Goal: Complete application form: Complete application form

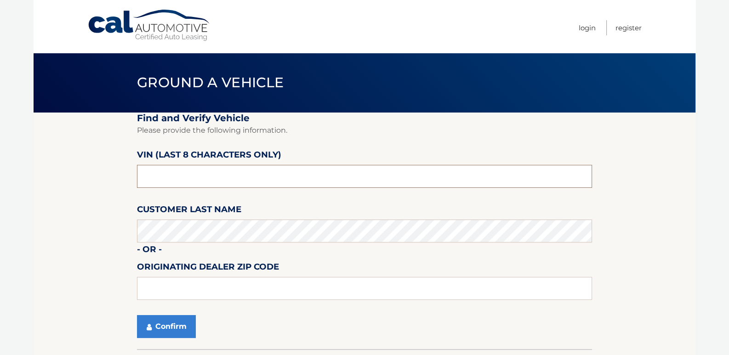
click at [188, 175] on input "text" at bounding box center [364, 176] width 455 height 23
click at [195, 176] on input "text" at bounding box center [364, 176] width 455 height 23
type input "PC525011"
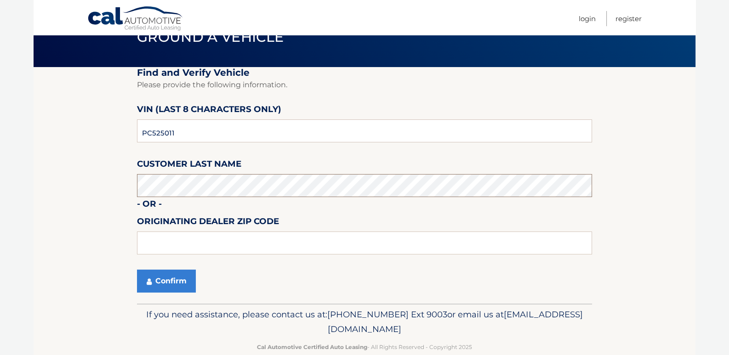
scroll to position [45, 0]
click at [219, 241] on input "text" at bounding box center [364, 243] width 455 height 23
type input "02062"
click at [181, 280] on button "Confirm" at bounding box center [166, 281] width 59 height 23
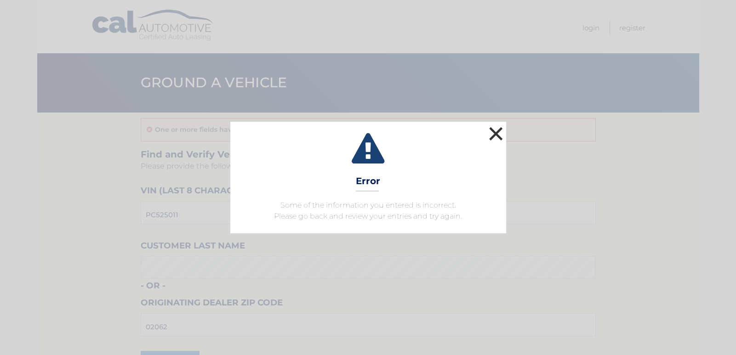
click at [494, 137] on button "×" at bounding box center [496, 134] width 18 height 18
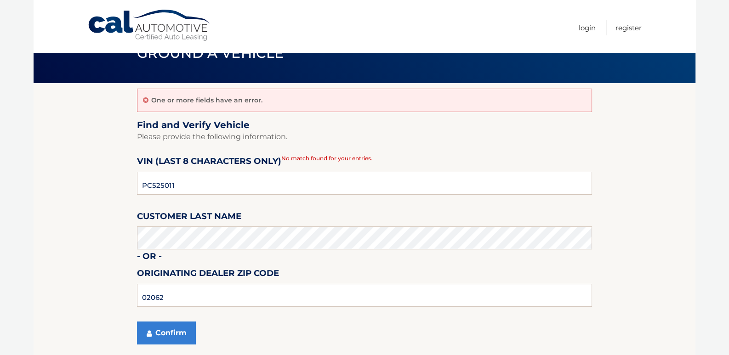
scroll to position [91, 0]
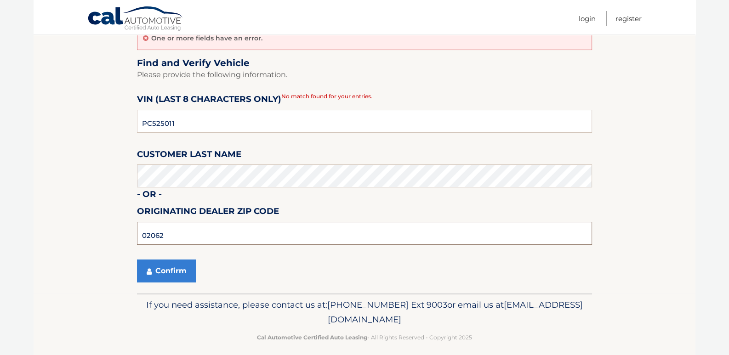
drag, startPoint x: 167, startPoint y: 238, endPoint x: 132, endPoint y: 233, distance: 35.2
click at [132, 233] on section "One or more fields have an error. Find and Verify Vehicle Please provide the fo…" at bounding box center [365, 157] width 662 height 272
type input "02124"
click at [158, 269] on button "Confirm" at bounding box center [166, 271] width 59 height 23
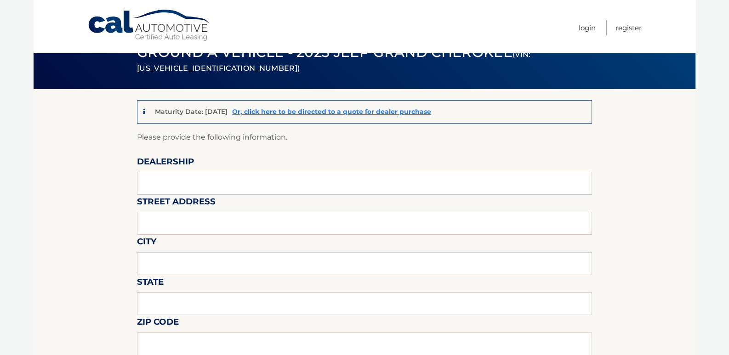
scroll to position [45, 0]
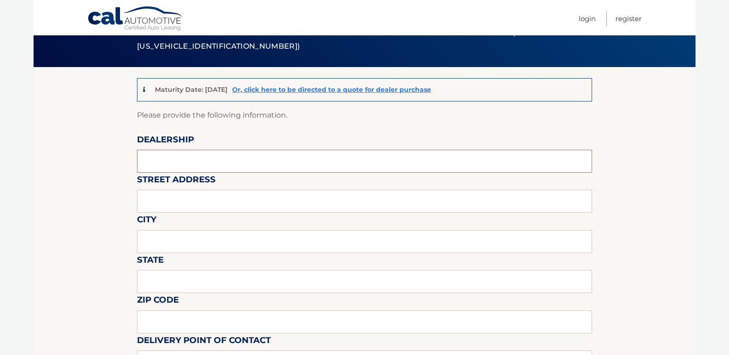
click at [199, 155] on input "text" at bounding box center [364, 161] width 455 height 23
type input "CENTRAL MOTORS INC"
type input "56 BOSTON PROVIDENCE TRPK"
type input "B"
type input "NORWOOD"
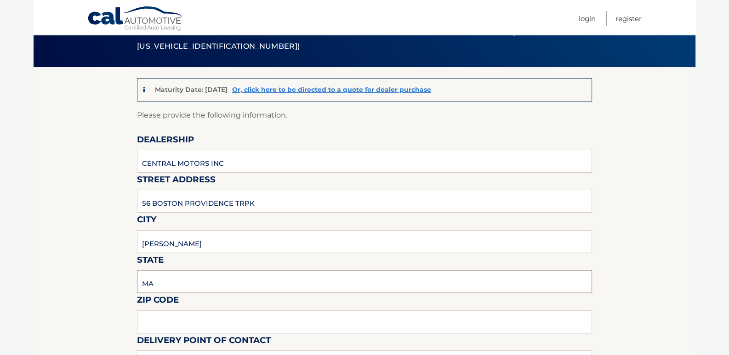
type input "MA"
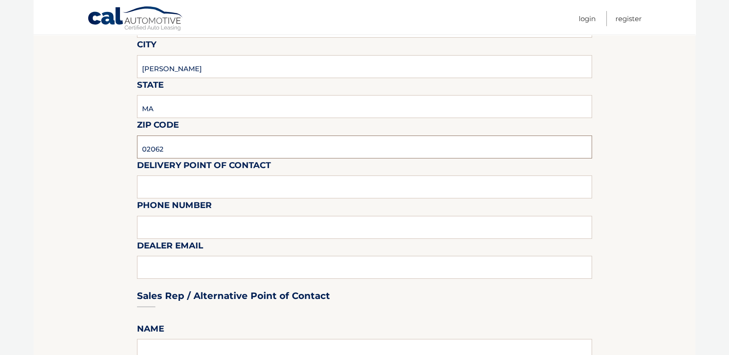
scroll to position [229, 0]
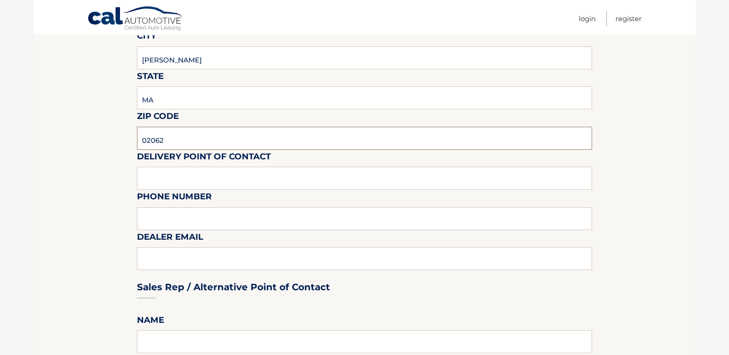
type input "02062"
click at [174, 178] on input "text" at bounding box center [364, 178] width 455 height 23
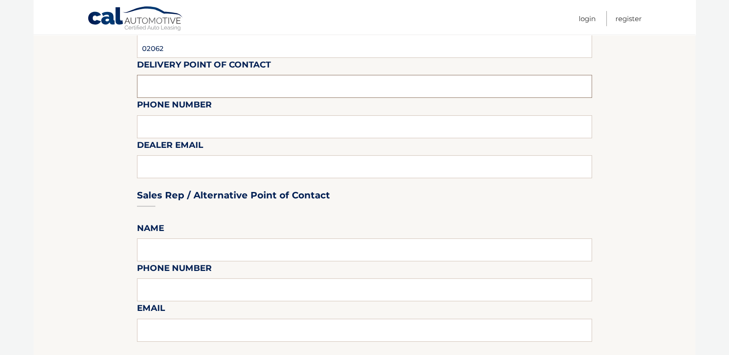
scroll to position [322, 0]
type input "TOM LOMBARDI"
type input "781-762-2200 X1235"
type input "TLOMBARDI@CENTRAL.US"
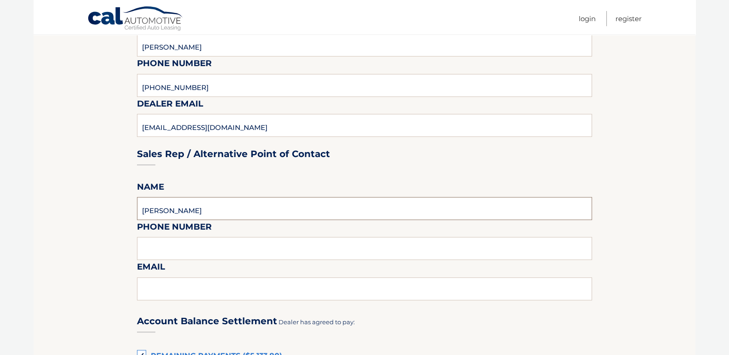
scroll to position [413, 0]
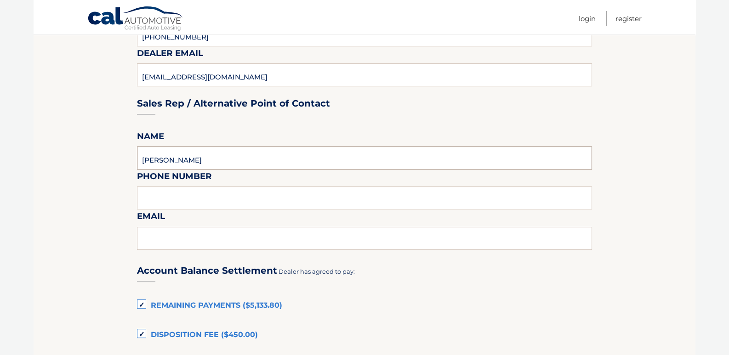
type input "ELTON MUCAJ"
click at [170, 199] on input "text" at bounding box center [364, 198] width 455 height 23
type input "781-762-2200 X1281"
click at [195, 243] on input "text" at bounding box center [364, 238] width 455 height 23
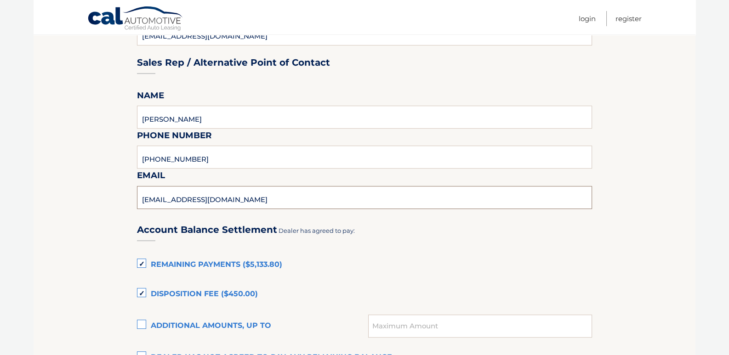
scroll to position [597, 0]
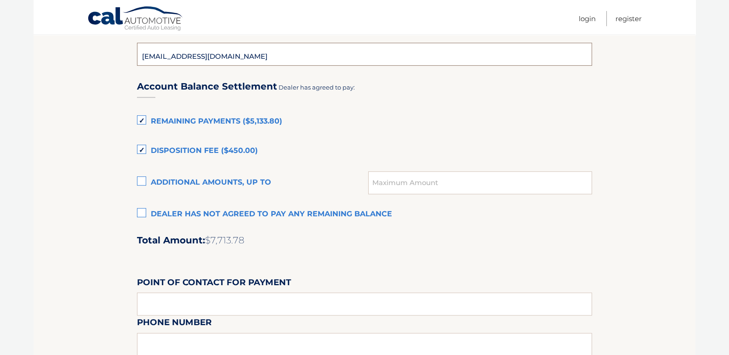
type input "EMUCAJ@CENTRAL.US"
click at [142, 148] on label "Disposition Fee ($450.00)" at bounding box center [364, 151] width 455 height 18
click at [0, 0] on input "Disposition Fee ($450.00)" at bounding box center [0, 0] width 0 height 0
click at [138, 119] on label "Remaining Payments ($5,133.80)" at bounding box center [364, 122] width 455 height 18
click at [0, 0] on input "Remaining Payments ($5,133.80)" at bounding box center [0, 0] width 0 height 0
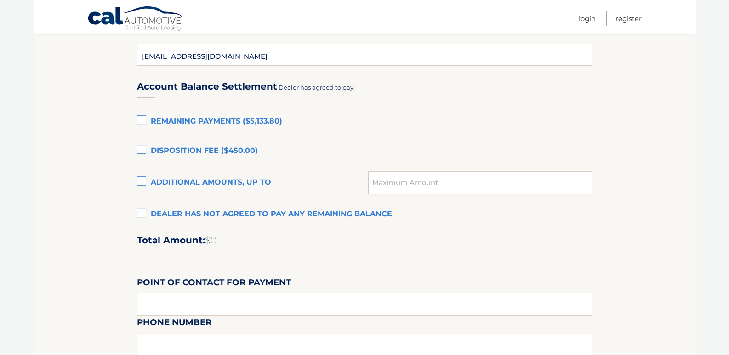
click at [142, 183] on label "Additional amounts, up to" at bounding box center [252, 183] width 231 height 18
click at [0, 0] on input "Additional amounts, up to" at bounding box center [0, 0] width 0 height 0
click at [388, 186] on input "text" at bounding box center [480, 182] width 224 height 23
click at [372, 182] on input "2479.52" at bounding box center [480, 182] width 224 height 23
type input "$2479.52"
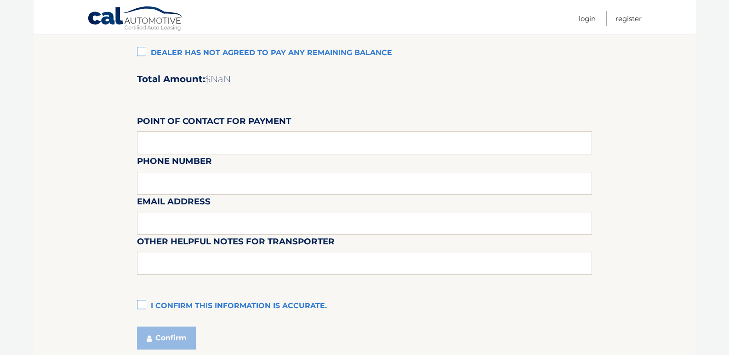
scroll to position [781, 0]
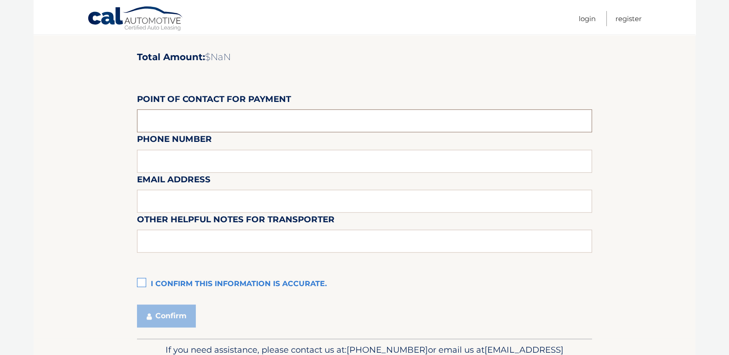
click at [164, 117] on input "text" at bounding box center [364, 120] width 455 height 23
type input "NICOLE SANTORA"
type input "781-762-2200 X1296"
click at [191, 196] on input "text" at bounding box center [364, 201] width 455 height 23
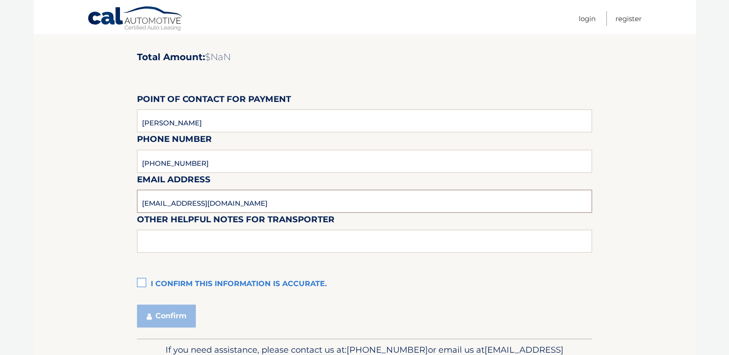
type input "NSANTORA@CENTRAL.US"
type input "NONE"
click at [142, 284] on label "I confirm this information is accurate." at bounding box center [364, 284] width 455 height 18
click at [0, 0] on input "I confirm this information is accurate." at bounding box center [0, 0] width 0 height 0
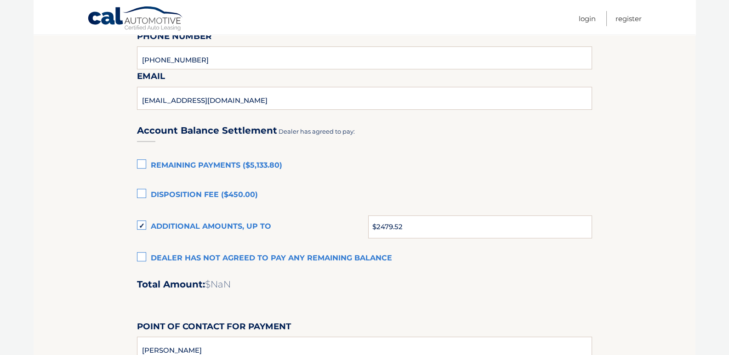
scroll to position [551, 0]
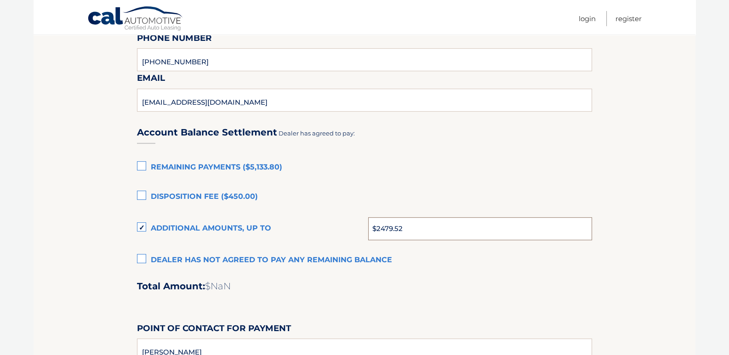
click at [387, 232] on input "$2479.52" at bounding box center [480, 228] width 224 height 23
click at [377, 230] on input "$2479.52" at bounding box center [480, 228] width 224 height 23
type input "2479.52"
click at [335, 191] on label "Disposition Fee ($450.00)" at bounding box center [364, 197] width 455 height 18
click at [0, 0] on input "Disposition Fee ($450.00)" at bounding box center [0, 0] width 0 height 0
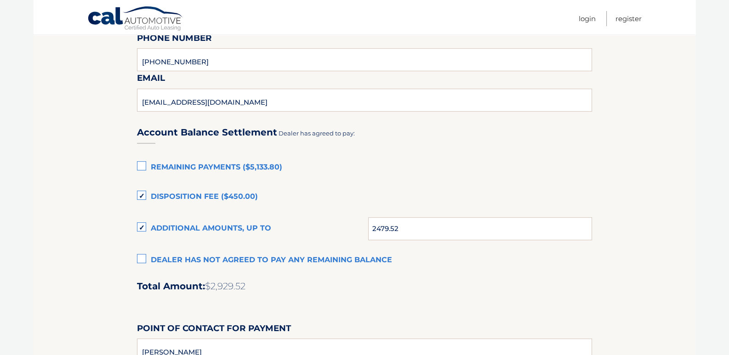
click at [143, 198] on label "Disposition Fee ($450.00)" at bounding box center [364, 197] width 455 height 18
click at [0, 0] on input "Disposition Fee ($450.00)" at bounding box center [0, 0] width 0 height 0
click at [285, 194] on label "Disposition Fee ($450.00)" at bounding box center [364, 197] width 455 height 18
click at [0, 0] on input "Disposition Fee ($450.00)" at bounding box center [0, 0] width 0 height 0
click at [139, 193] on label "Disposition Fee ($450.00)" at bounding box center [364, 197] width 455 height 18
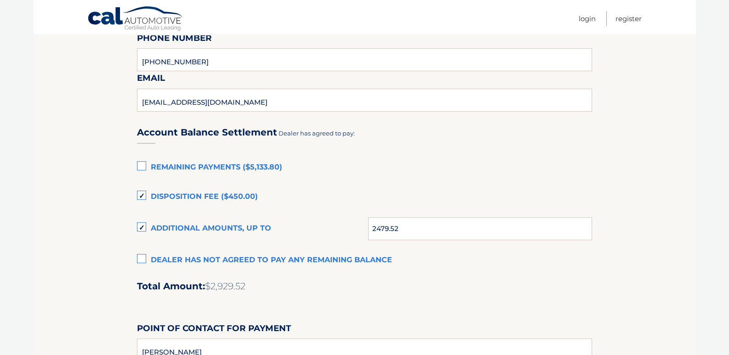
click at [0, 0] on input "Disposition Fee ($450.00)" at bounding box center [0, 0] width 0 height 0
click at [93, 227] on section "Maturity Date: 01/19/2026 Or, click here to be directed to a quote for dealer p…" at bounding box center [365, 64] width 662 height 1007
click at [479, 282] on h2 "Total Amount: $2,479.52" at bounding box center [364, 286] width 455 height 11
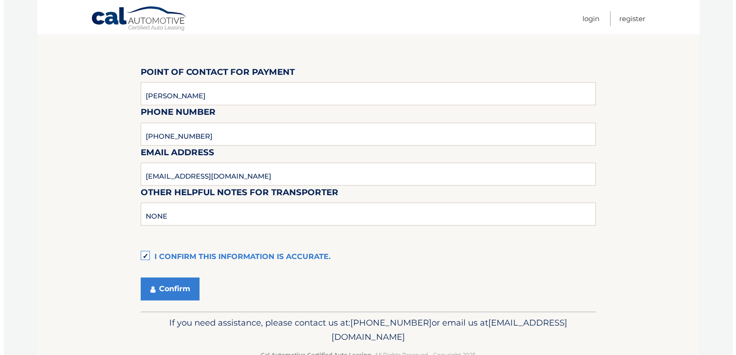
scroll to position [833, 0]
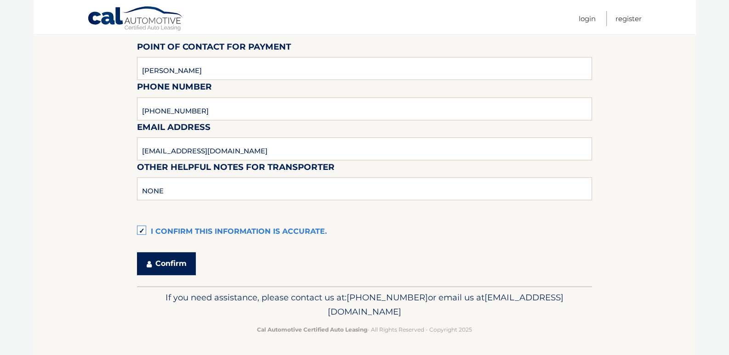
click at [175, 263] on button "Confirm" at bounding box center [166, 263] width 59 height 23
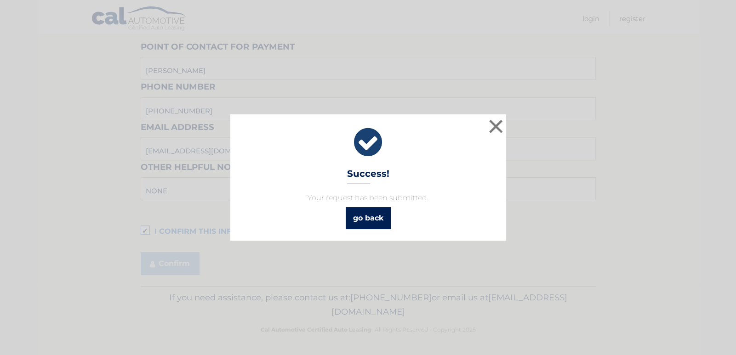
click at [369, 216] on link "go back" at bounding box center [368, 218] width 45 height 22
